Goal: Register for event/course

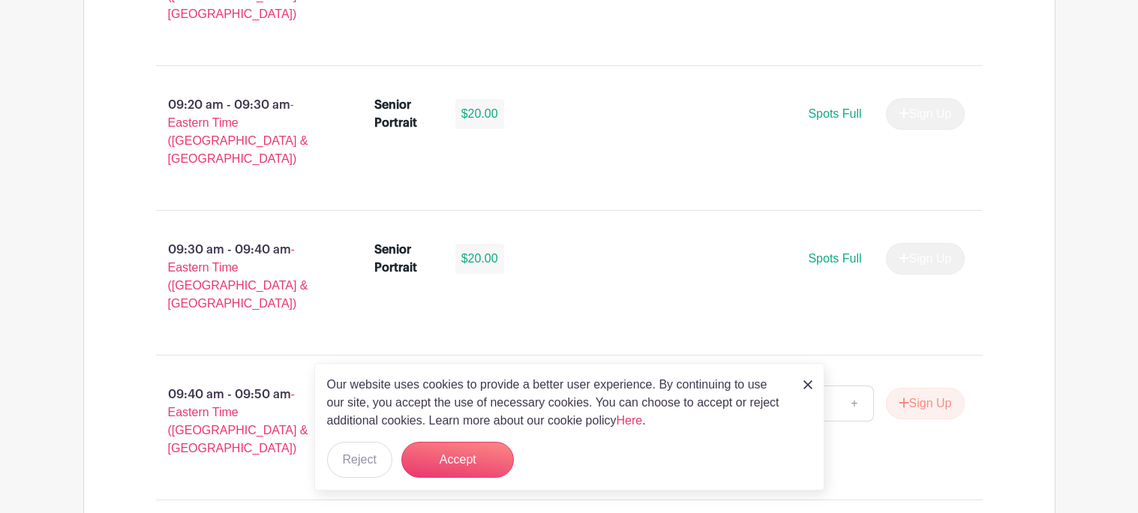
scroll to position [1369, 0]
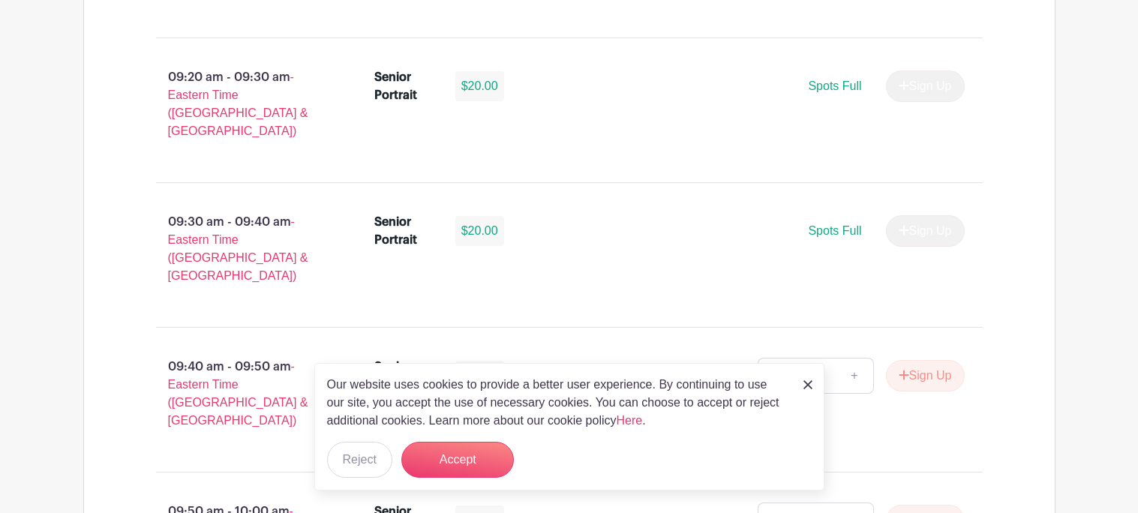
click at [799, 386] on div "Our website uses cookies to provide a better user experience. By continuing to …" at bounding box center [569, 426] width 510 height 127
click at [803, 376] on link at bounding box center [807, 384] width 9 height 18
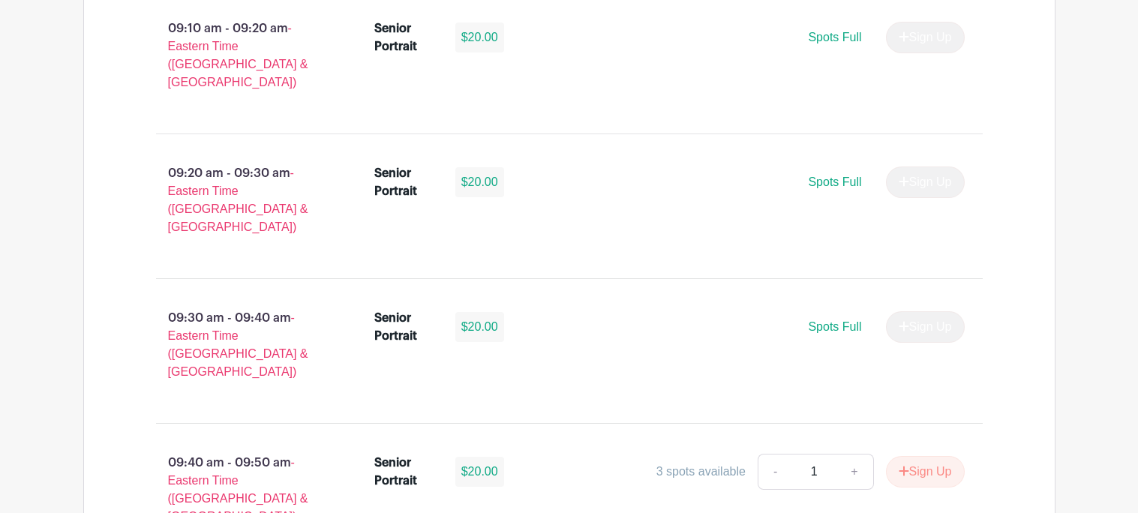
scroll to position [1365, 0]
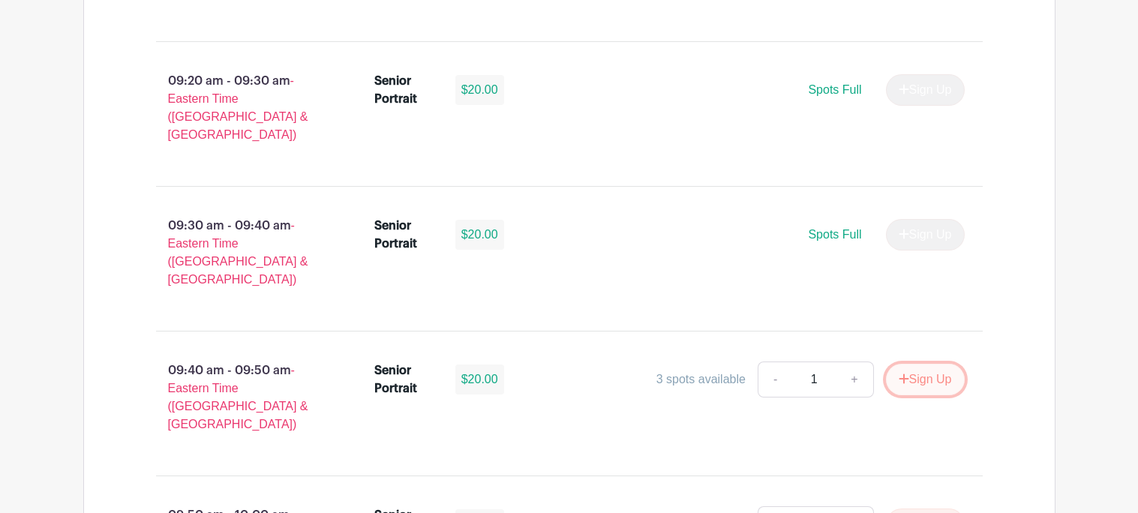
click at [937, 364] on button "Sign Up" at bounding box center [925, 379] width 79 height 31
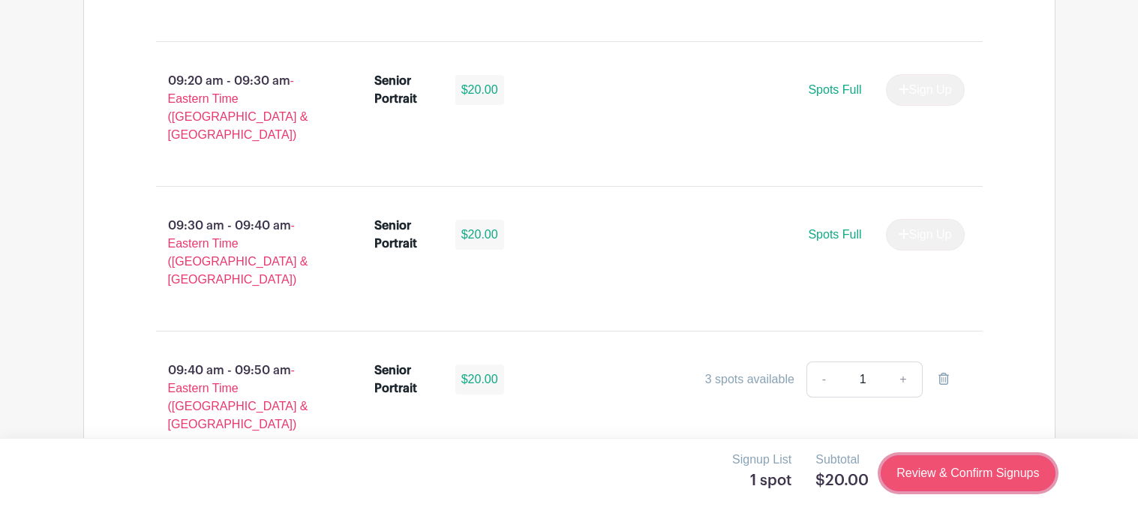
click at [930, 481] on link "Review & Confirm Signups" at bounding box center [967, 473] width 174 height 36
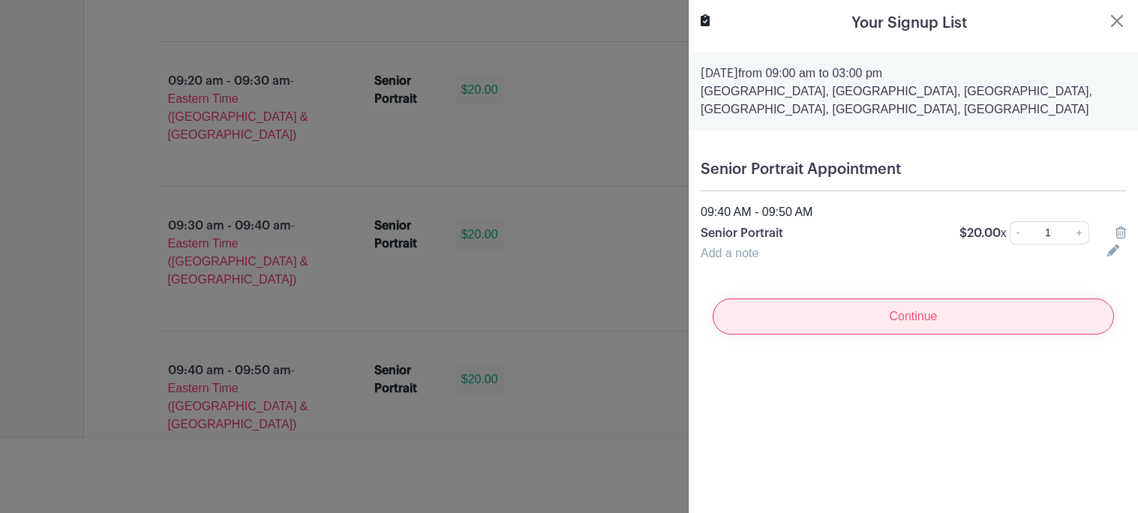
click at [919, 310] on input "Continue" at bounding box center [912, 316] width 401 height 36
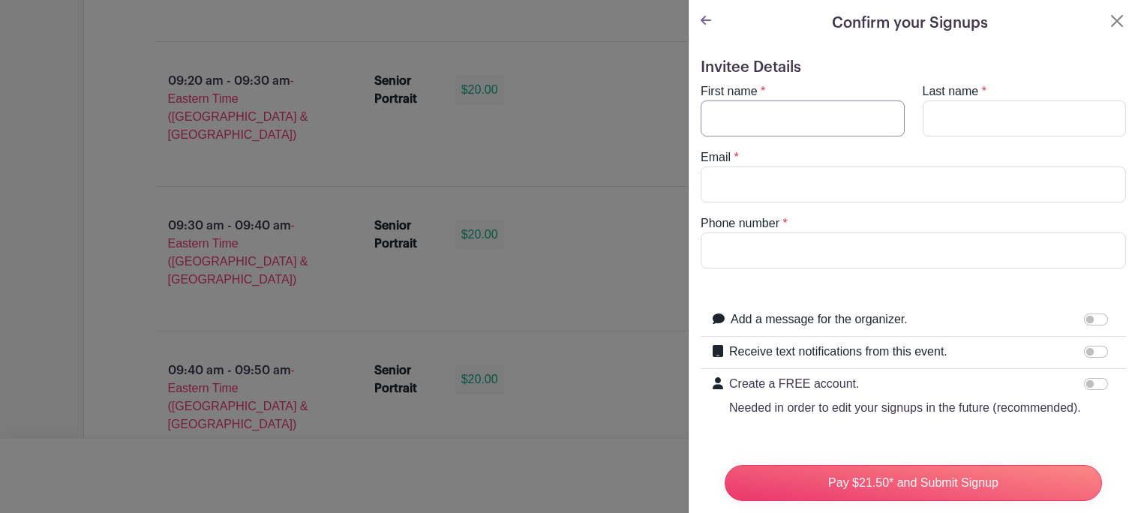
click at [824, 131] on input "First name" at bounding box center [802, 118] width 204 height 36
type input "Brisa"
click at [1033, 106] on input "Last name" at bounding box center [1024, 118] width 204 height 36
click at [991, 118] on input "[PERSON_NAME]" at bounding box center [1024, 118] width 204 height 36
click at [1000, 177] on input "Email" at bounding box center [912, 184] width 425 height 36
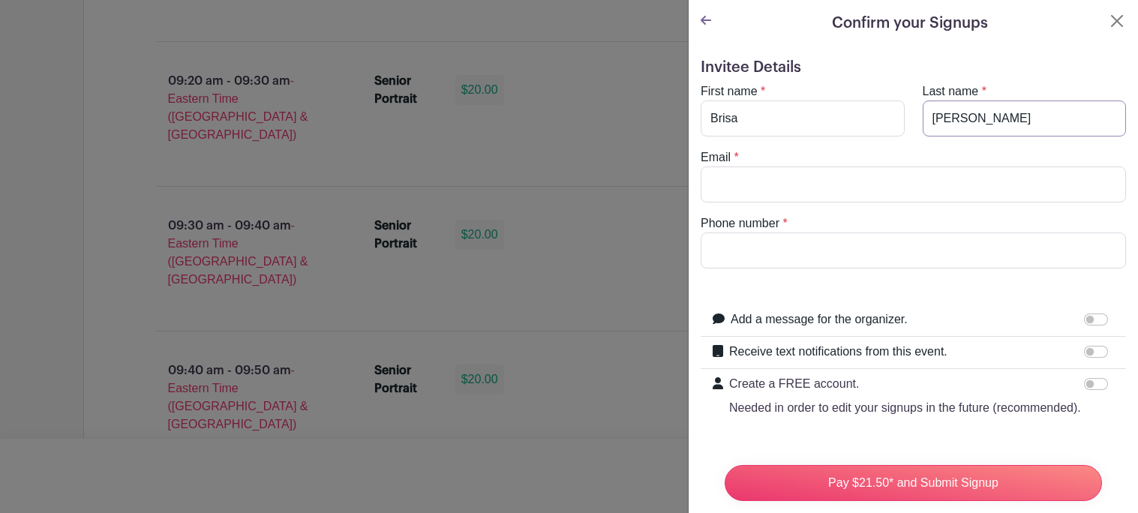
click at [987, 124] on input "[PERSON_NAME]" at bounding box center [1024, 118] width 204 height 36
type input "[PERSON_NAME]"
click at [936, 168] on input "Email" at bounding box center [912, 184] width 425 height 36
type input "[EMAIL_ADDRESS][DOMAIN_NAME]"
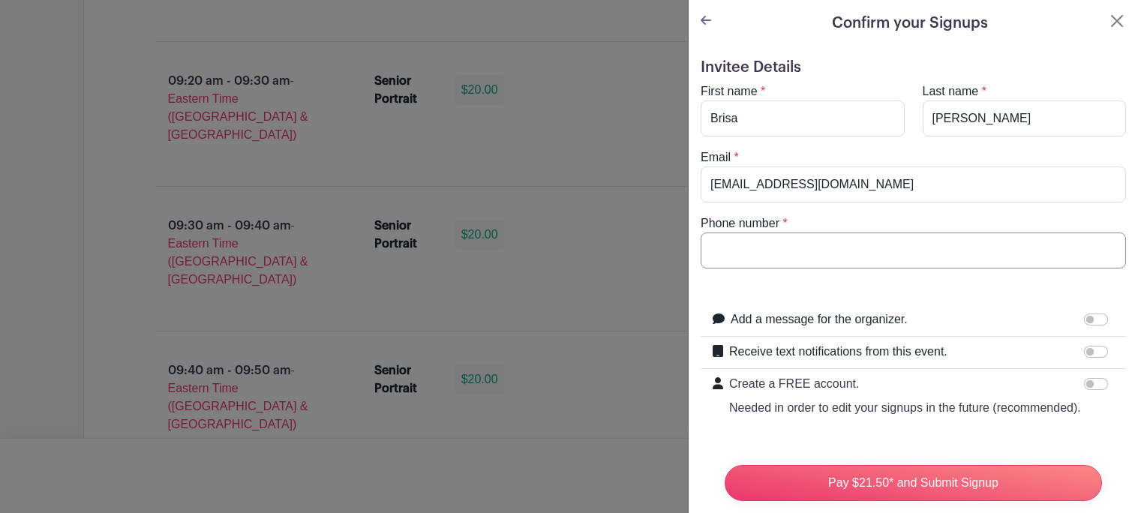
click at [889, 238] on input "Phone number" at bounding box center [912, 250] width 425 height 36
type input "8643206128"
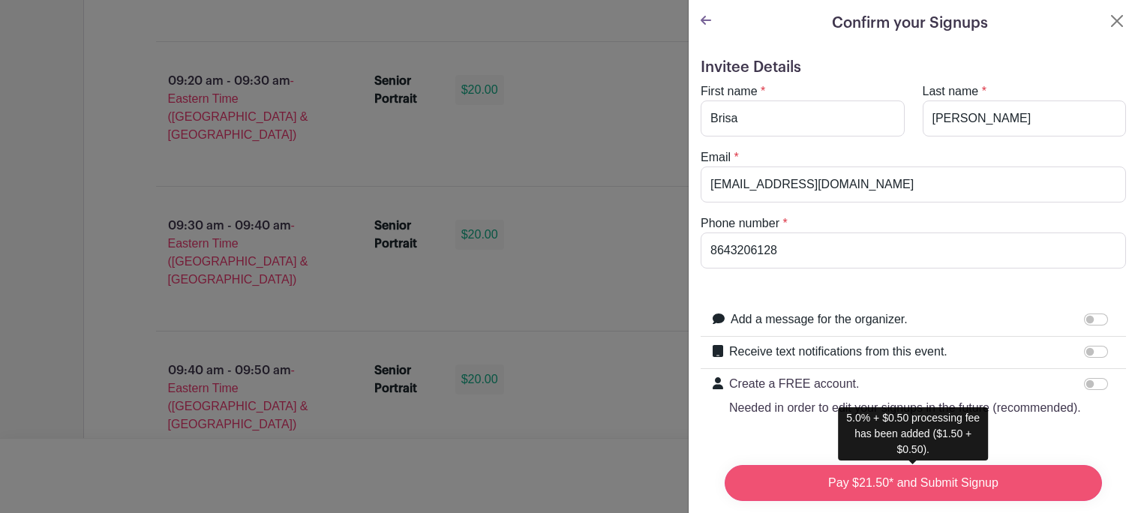
click at [1023, 478] on input "Pay $21.50* and Submit Signup" at bounding box center [912, 483] width 377 height 36
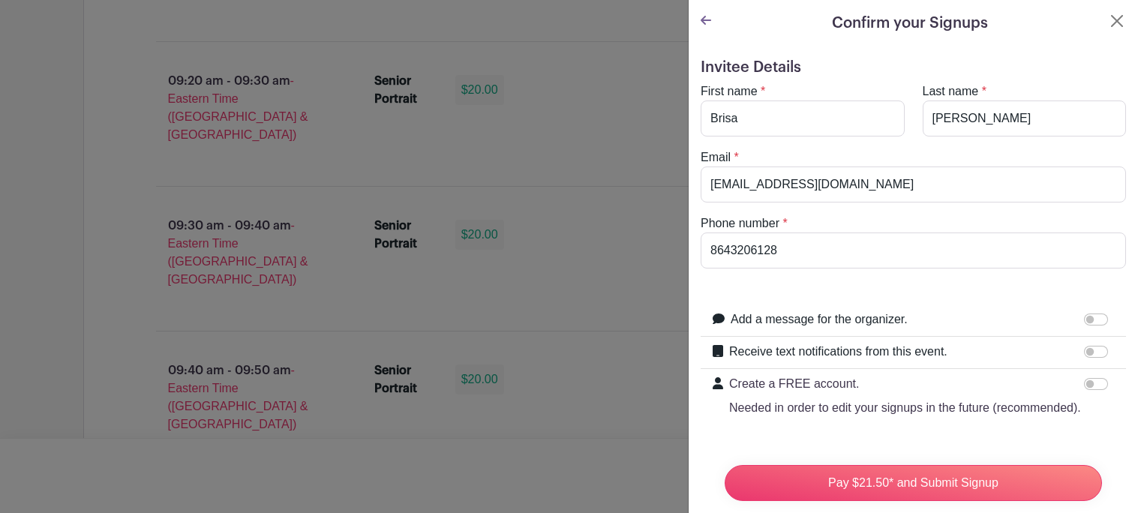
scroll to position [129, 0]
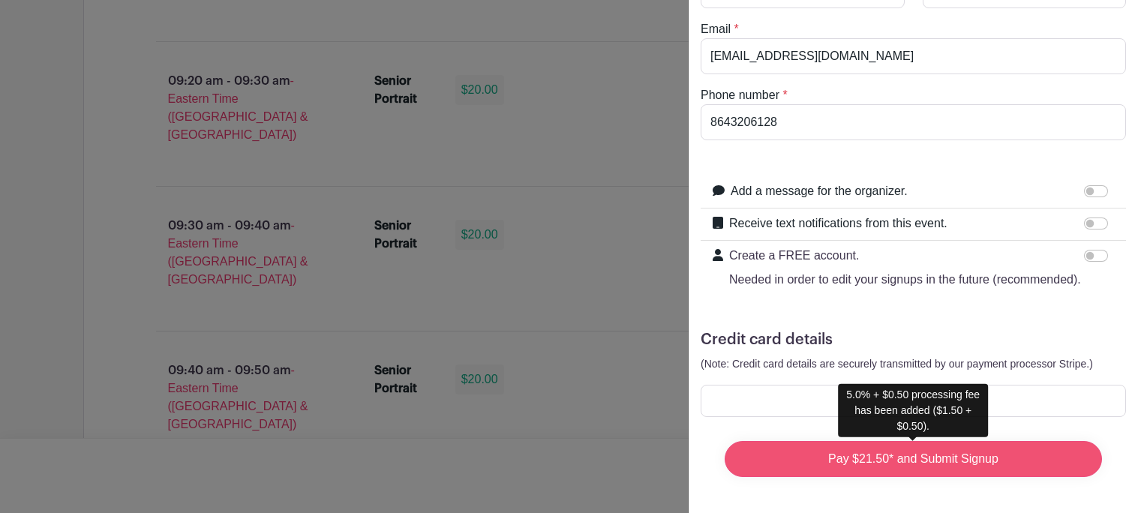
click at [929, 454] on input "Pay $21.50* and Submit Signup" at bounding box center [912, 459] width 377 height 36
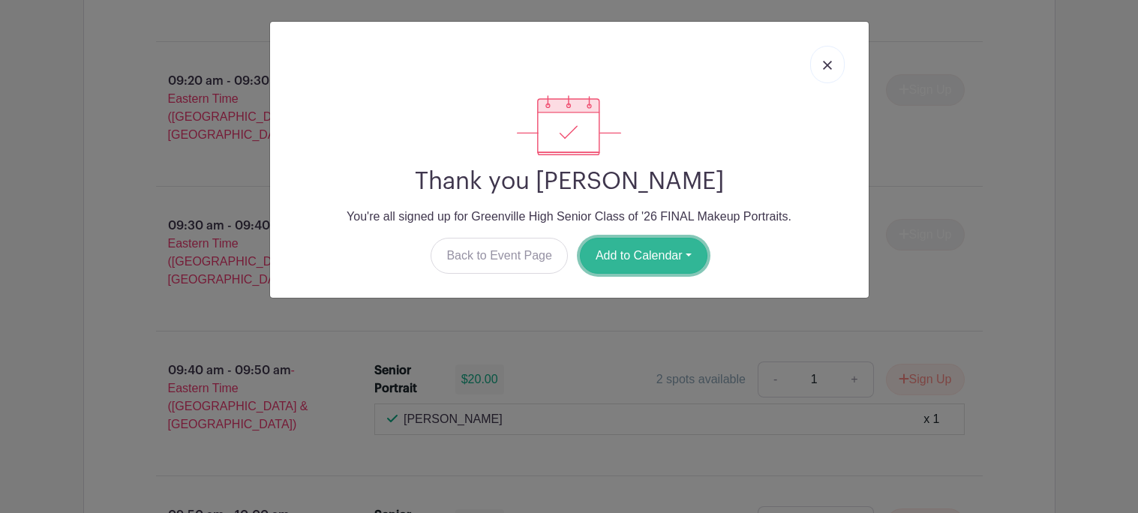
click at [603, 262] on button "Add to Calendar" at bounding box center [643, 256] width 127 height 36
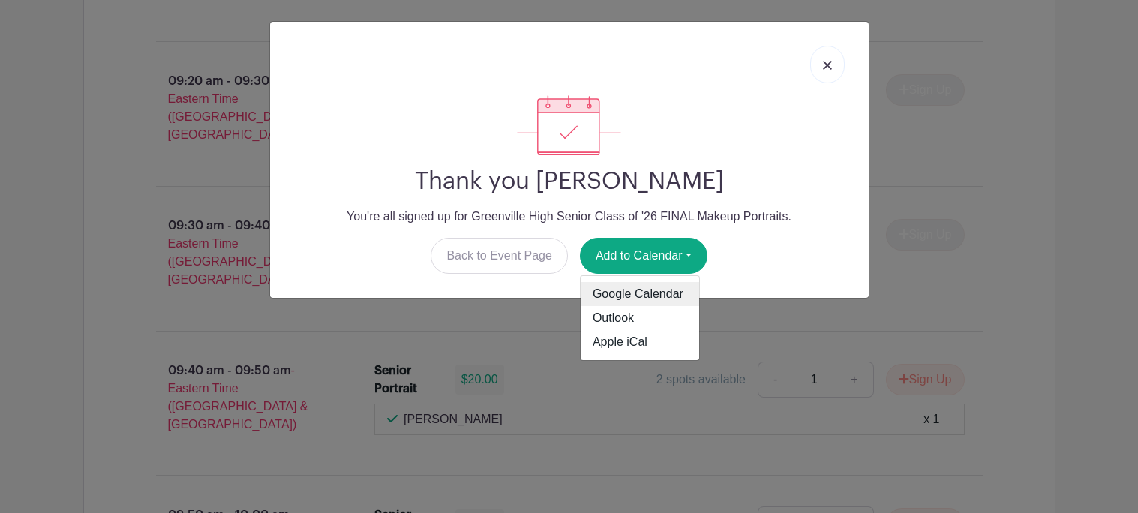
click at [638, 288] on link "Google Calendar" at bounding box center [639, 294] width 118 height 24
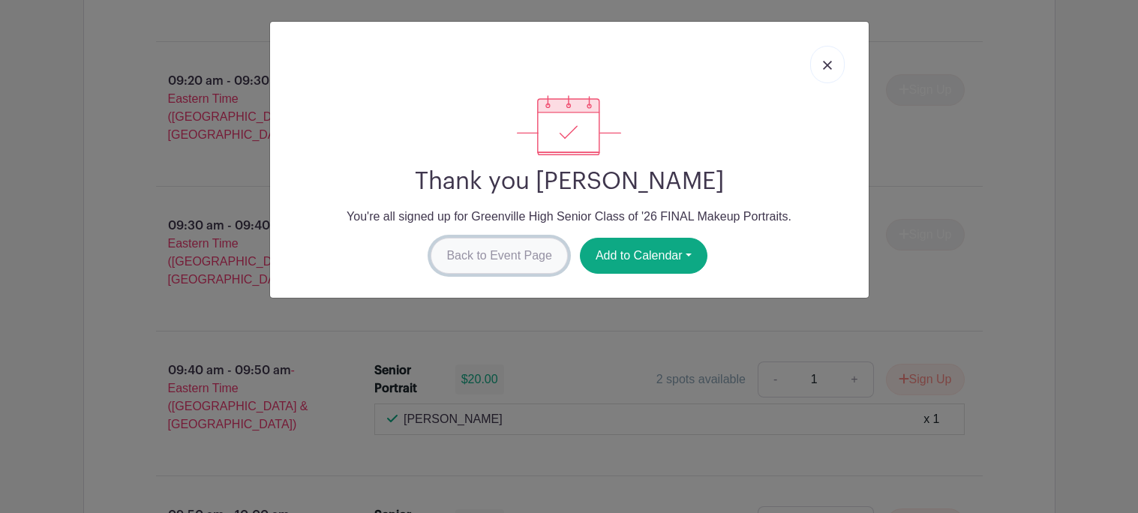
click at [499, 244] on link "Back to Event Page" at bounding box center [498, 256] width 137 height 36
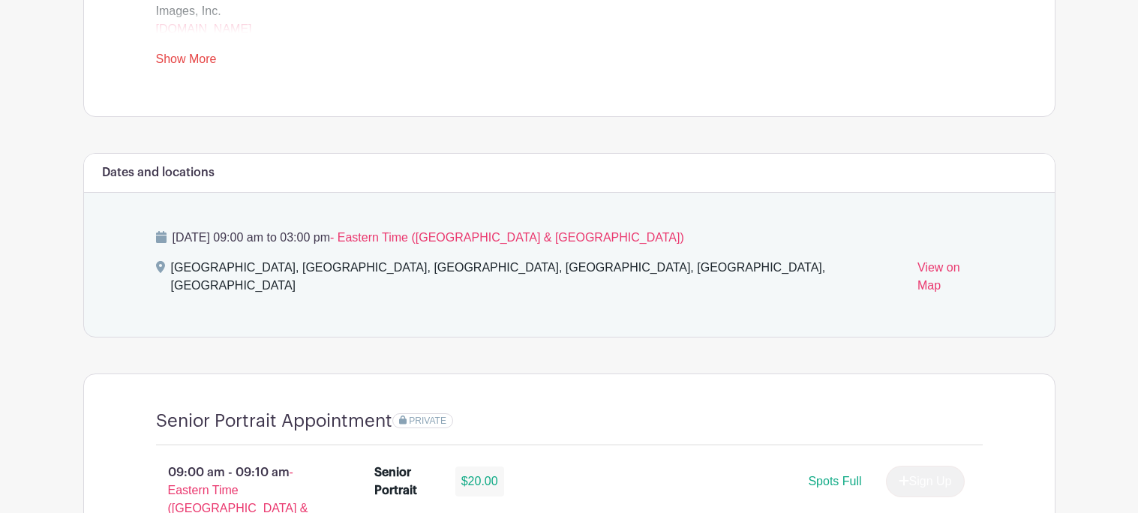
scroll to position [472, 0]
